Goal: Browse casually

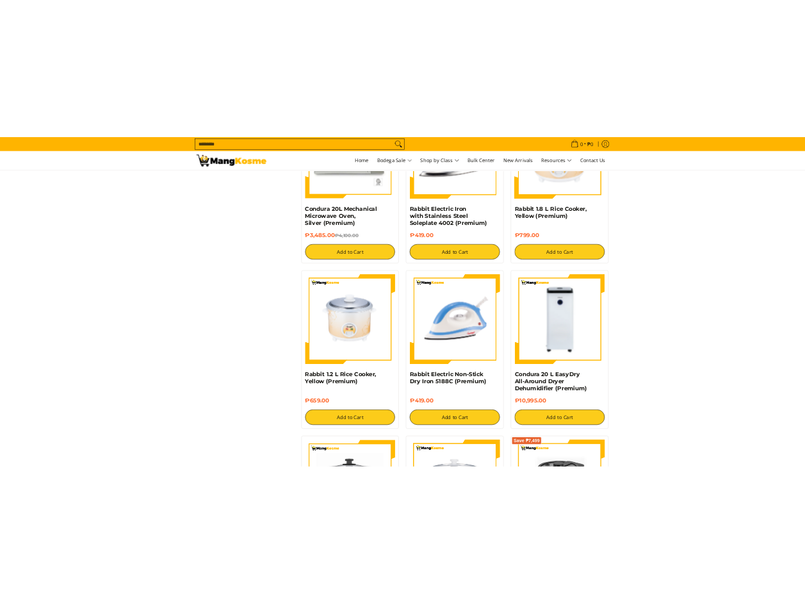
scroll to position [1857, 0]
